Goal: Information Seeking & Learning: Learn about a topic

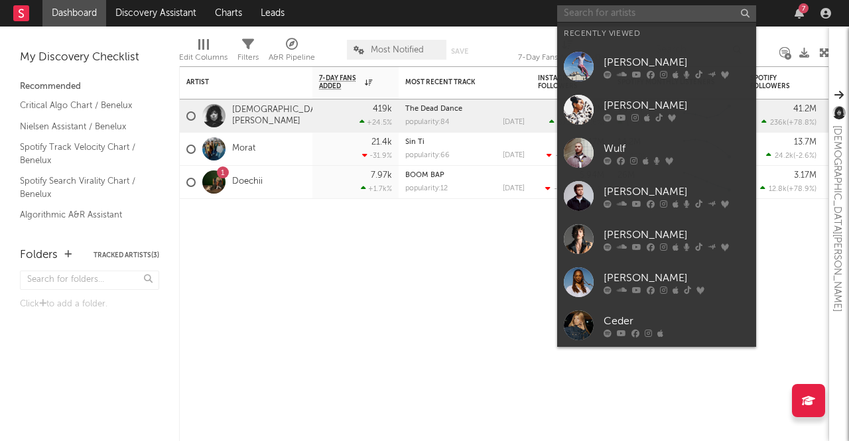
click at [655, 15] on input "text" at bounding box center [656, 13] width 199 height 17
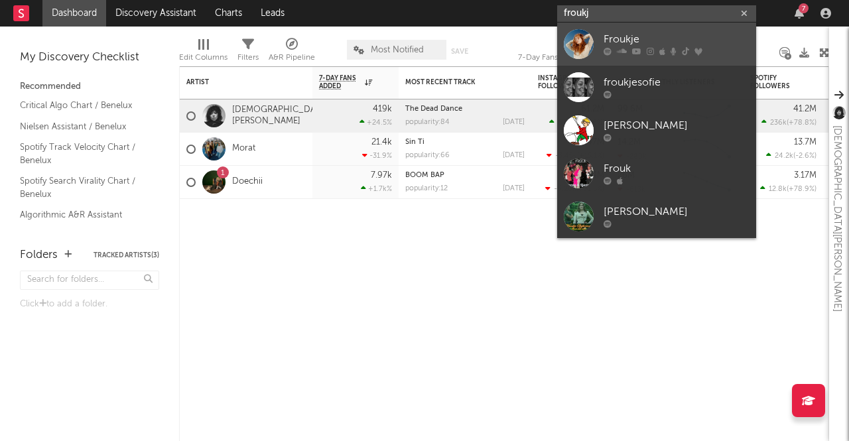
type input "froukj"
click at [642, 34] on div "Froukje" at bounding box center [676, 40] width 146 height 16
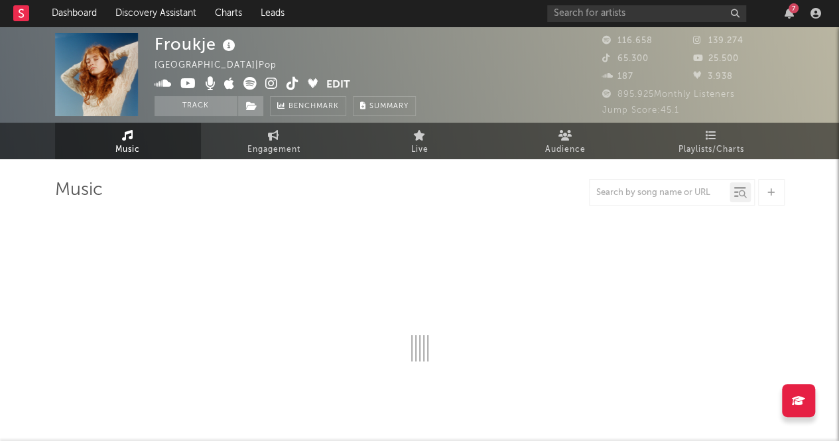
select select "6m"
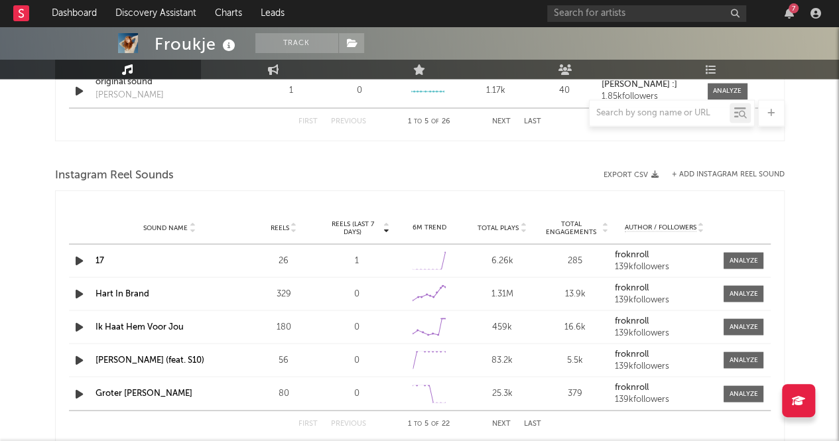
scroll to position [1585, 0]
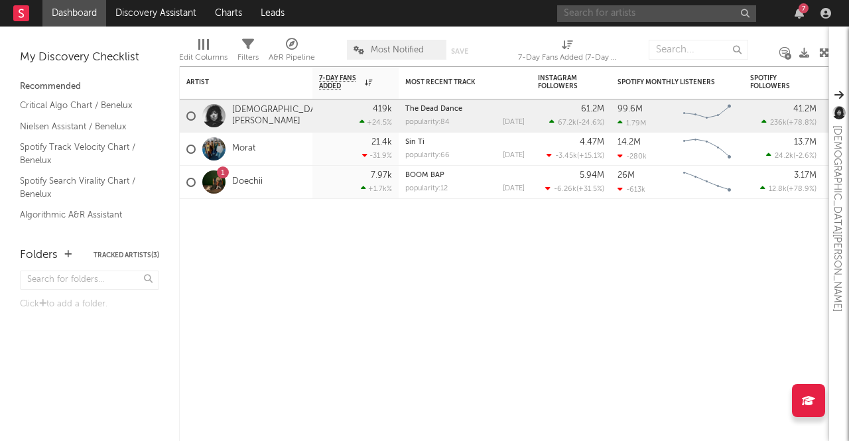
click at [711, 14] on input "text" at bounding box center [656, 13] width 199 height 17
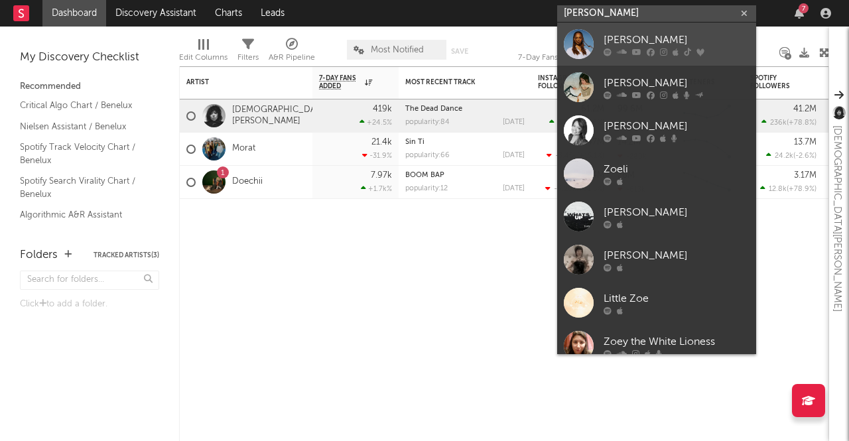
type input "zoë li"
click at [640, 44] on div "Zoë Livay" at bounding box center [676, 40] width 146 height 16
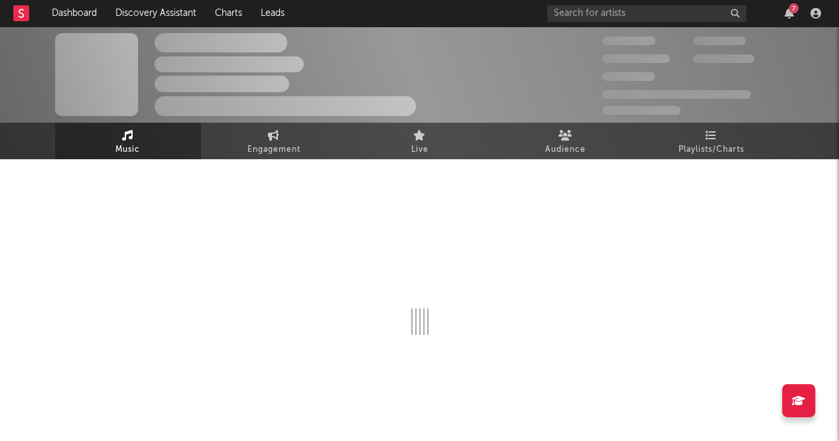
click at [359, 62] on div "The Artist Name Unknown Location | Shoegaze Edit Track Benchmark Summary" at bounding box center [284, 74] width 261 height 83
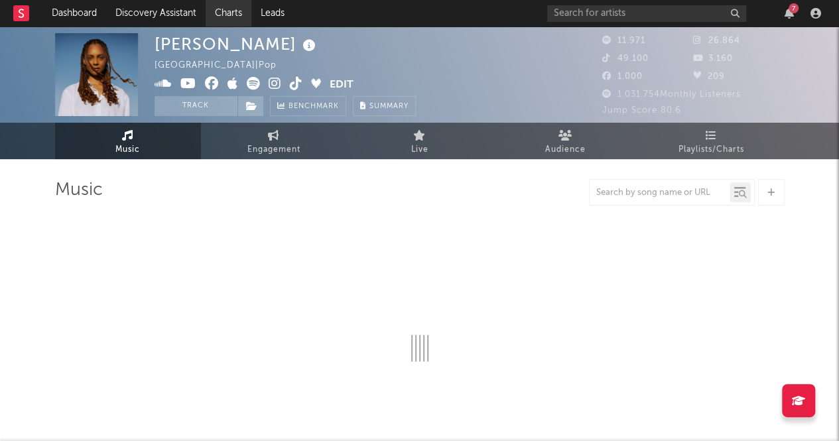
select select "6m"
